Goal: Task Accomplishment & Management: Manage account settings

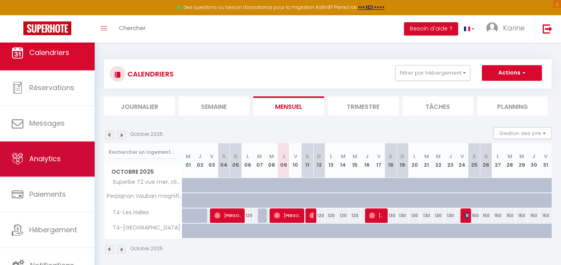
scroll to position [9, 0]
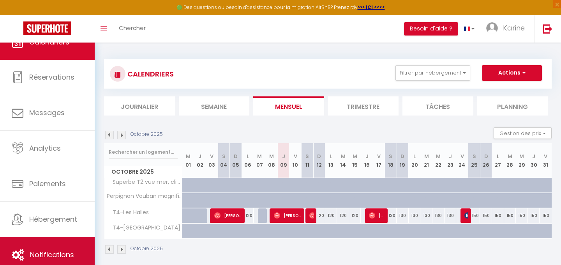
click at [48, 249] on span "Notifications" at bounding box center [52, 254] width 44 height 10
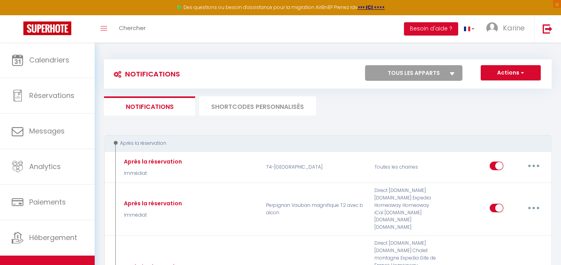
click at [453, 76] on select "Tous les apparts T4-Les Halles T4-[GEOGRAPHIC_DATA] Superbe T2 vue mer, clim Pe…" at bounding box center [413, 73] width 97 height 16
select select "690"
checkbox input "true"
checkbox input "false"
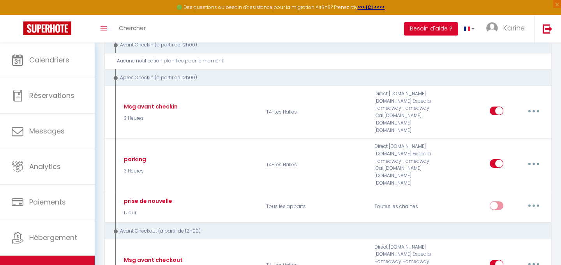
scroll to position [168, 0]
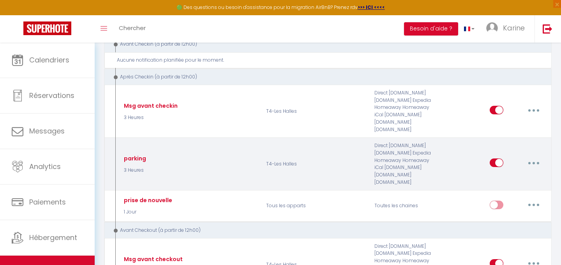
click at [527, 156] on button "button" at bounding box center [534, 162] width 22 height 12
click at [491, 174] on link "Editer" at bounding box center [514, 180] width 58 height 13
type input "parking"
select select "3"
select select "3 Heures"
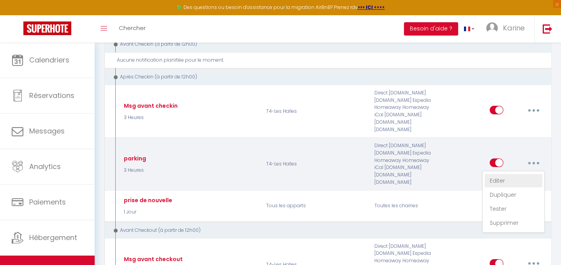
select select
checkbox input "true"
checkbox input "false"
radio input "true"
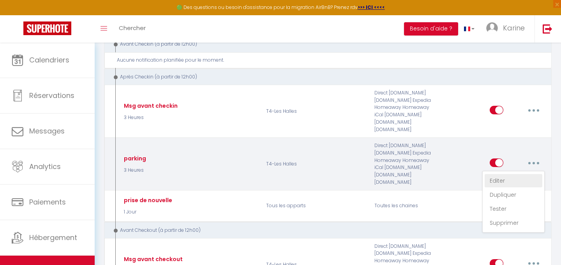
type input "Votre séjour à [RENTAL:CITY] du [BOOKING:CHECKING] au [BOOKING:CHECKOUT]"
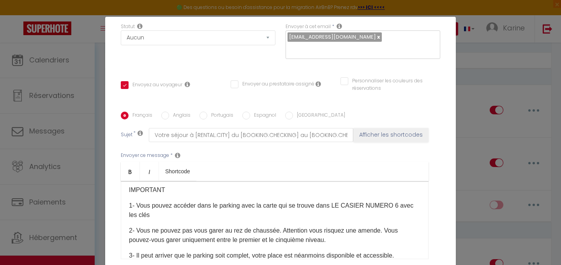
scroll to position [45, 0]
